Goal: Task Accomplishment & Management: Manage account settings

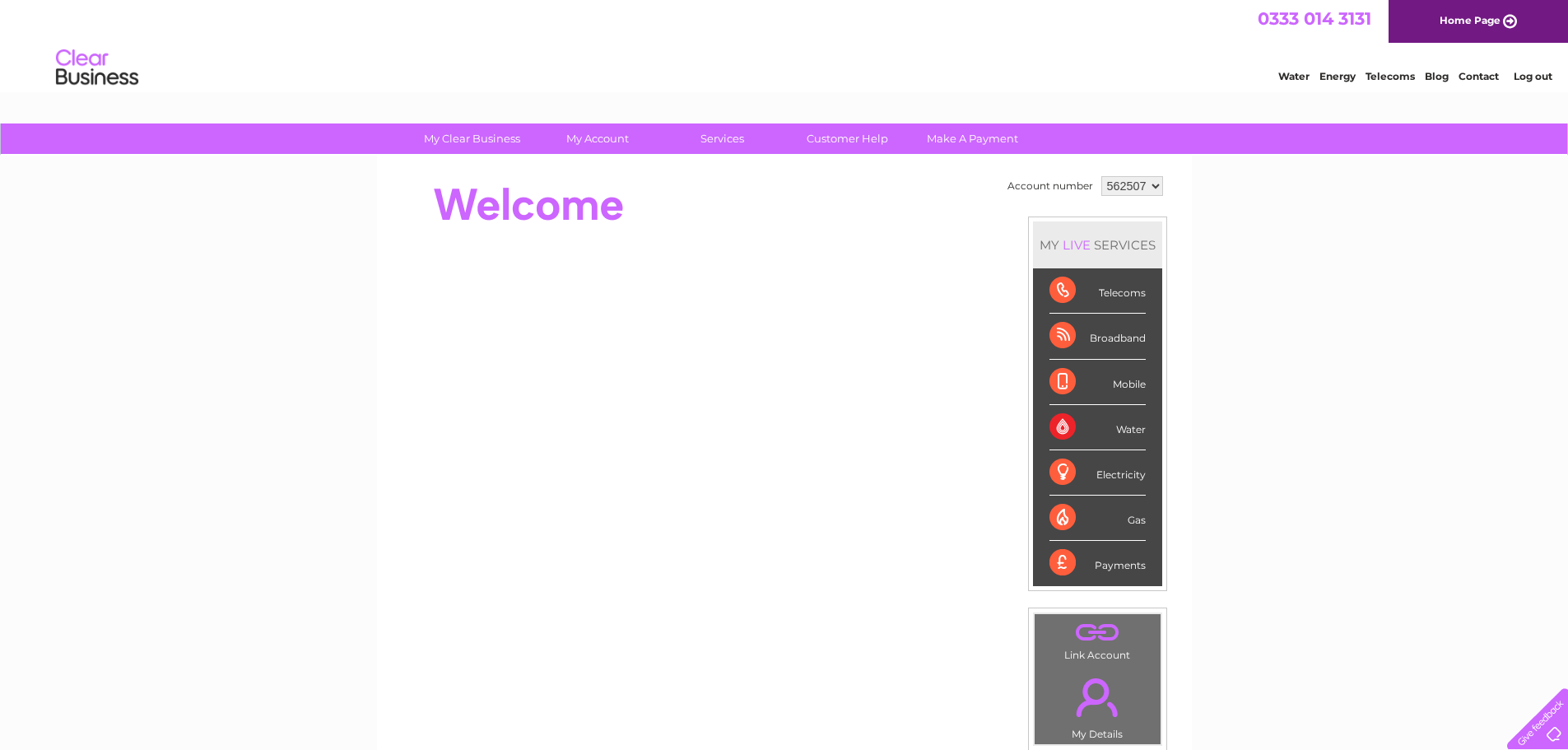
click at [1116, 181] on select "562507 926121" at bounding box center [1132, 186] width 61 height 20
select select "926121"
click at [1102, 176] on select "562507 926121" at bounding box center [1132, 186] width 61 height 20
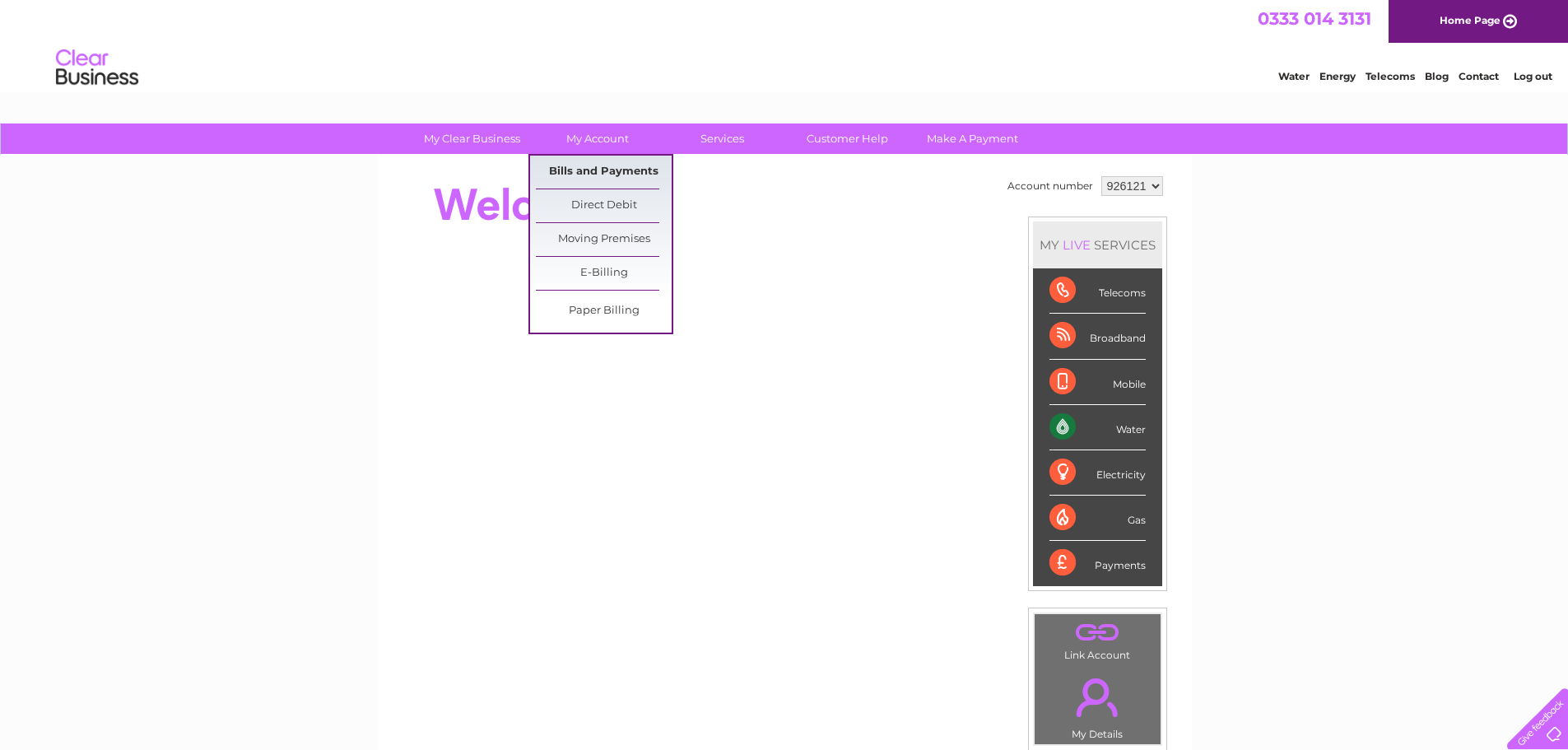
click at [604, 175] on link "Bills and Payments" at bounding box center [604, 171] width 136 height 32
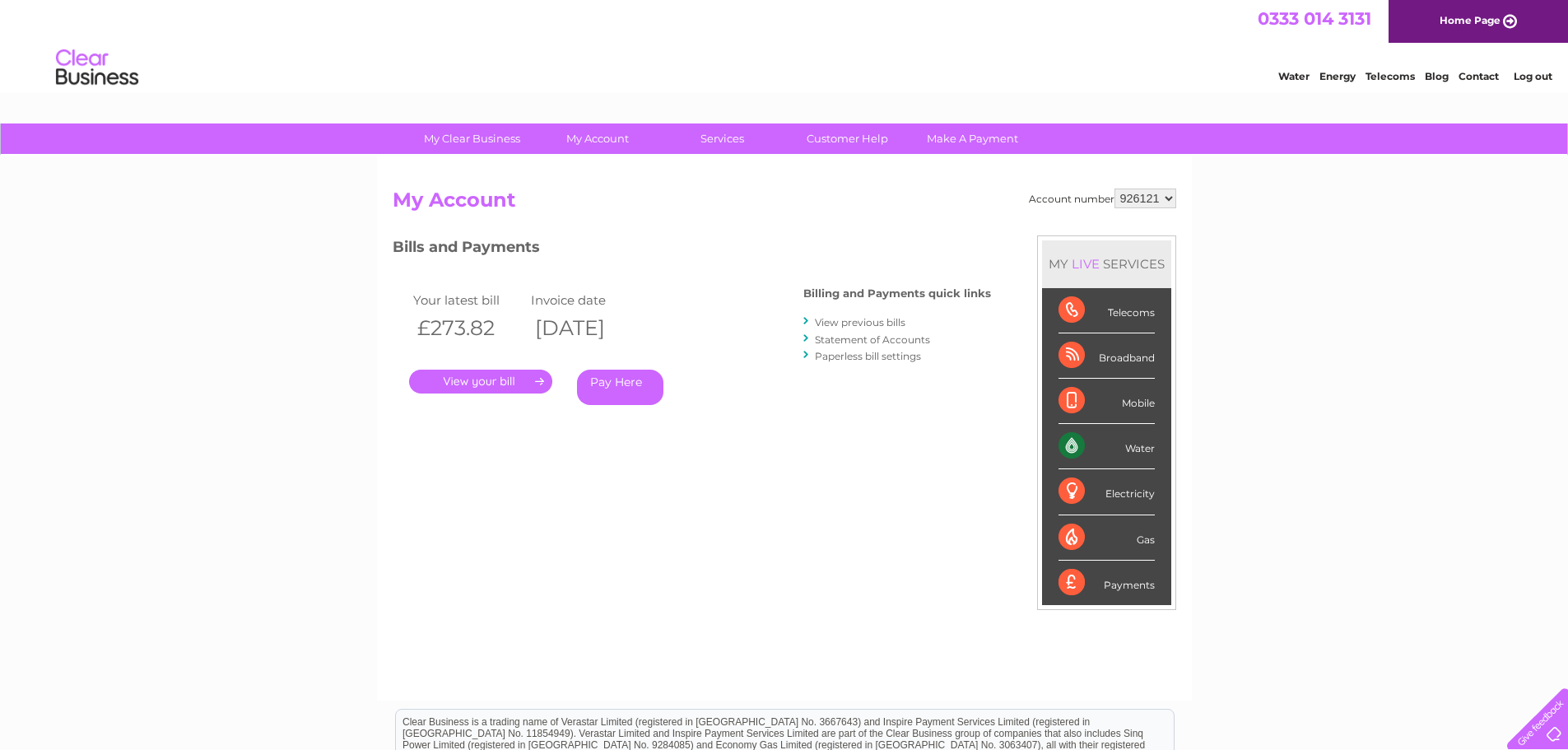
click at [514, 383] on link "." at bounding box center [480, 382] width 143 height 23
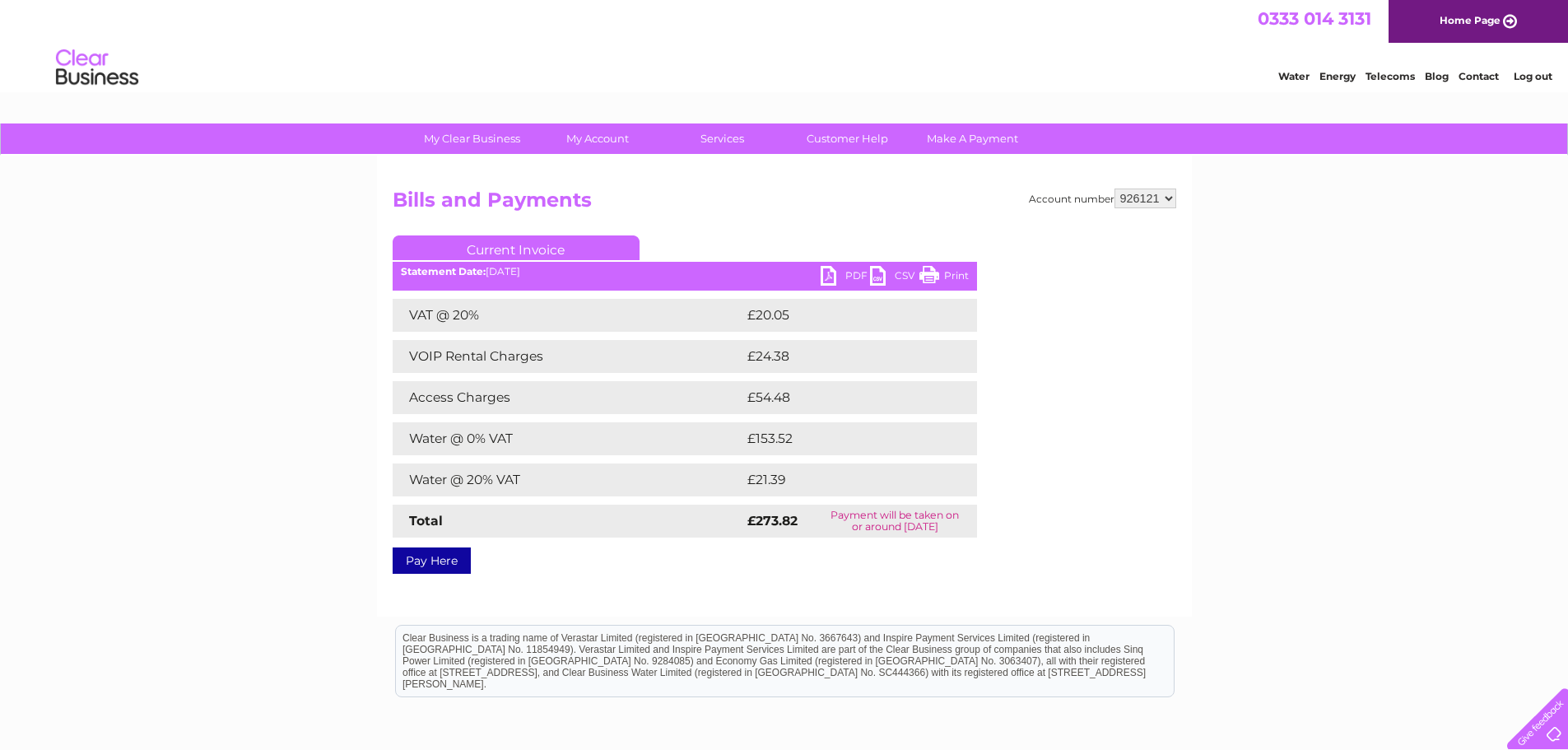
click at [836, 282] on link "PDF" at bounding box center [845, 278] width 50 height 23
